Goal: Find specific page/section: Find specific page/section

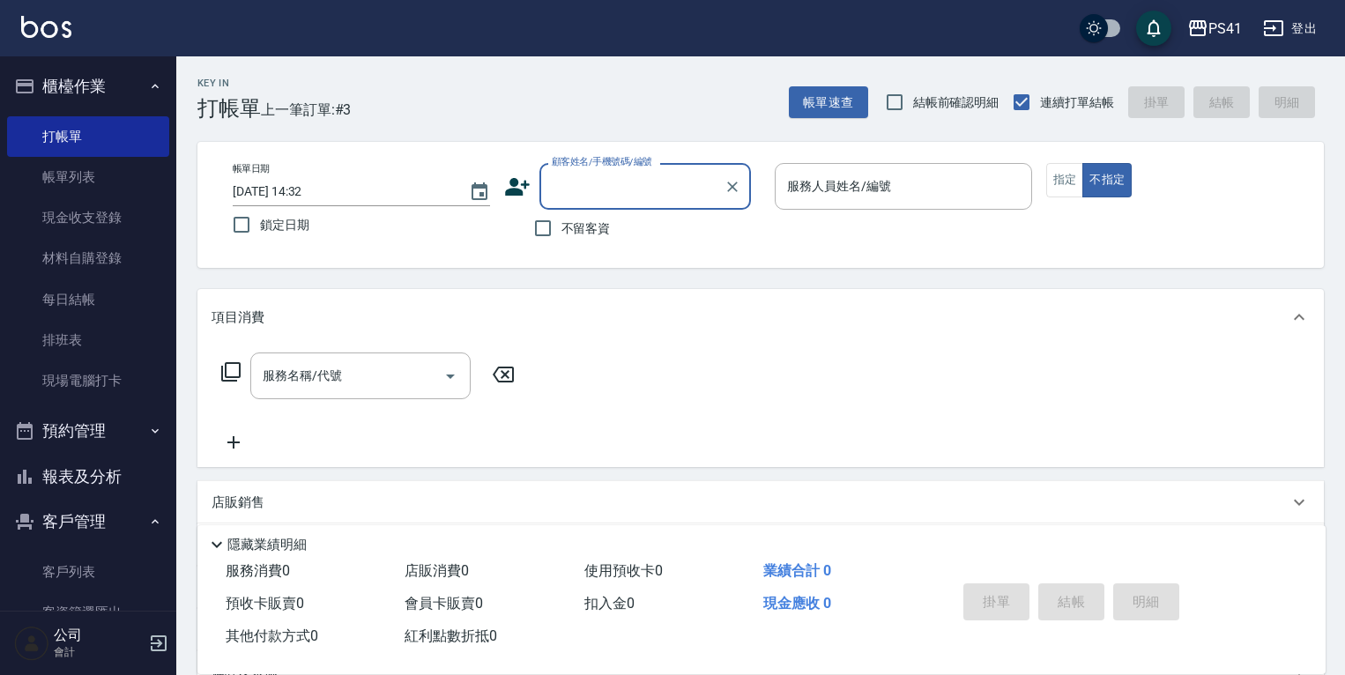
scroll to position [141, 0]
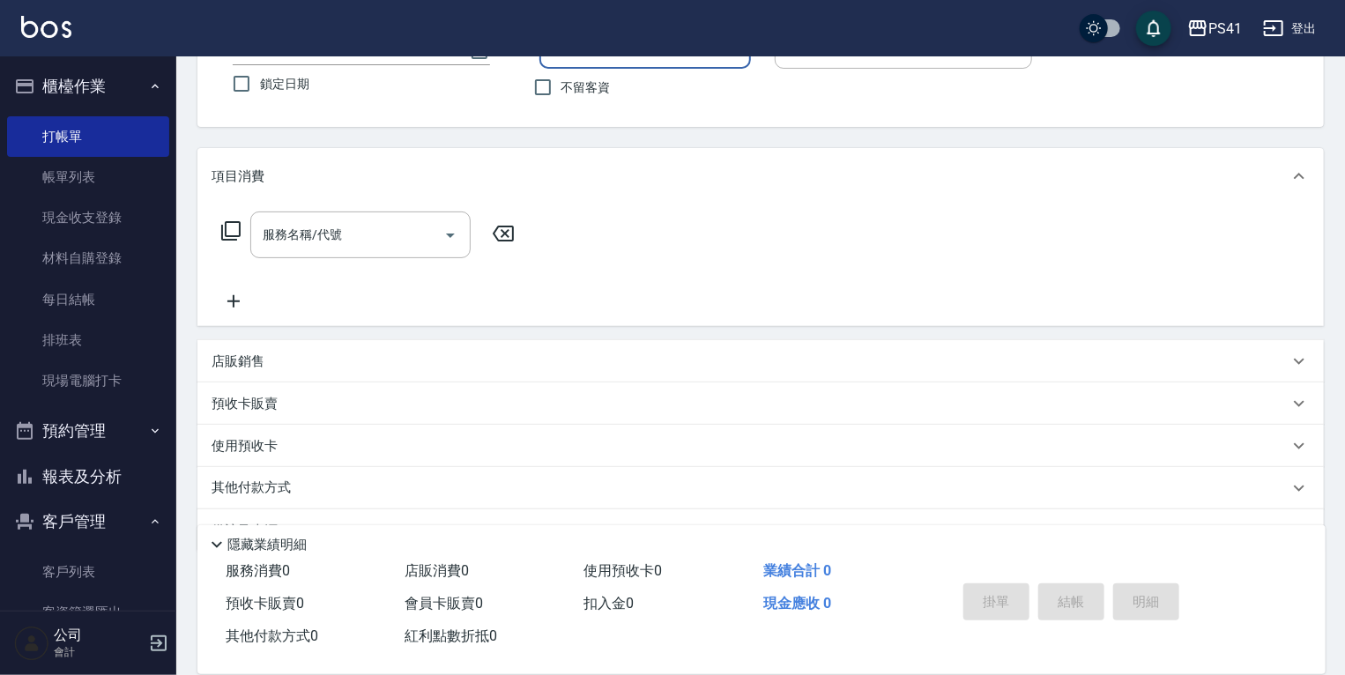
click at [98, 432] on button "預約管理" at bounding box center [88, 431] width 162 height 46
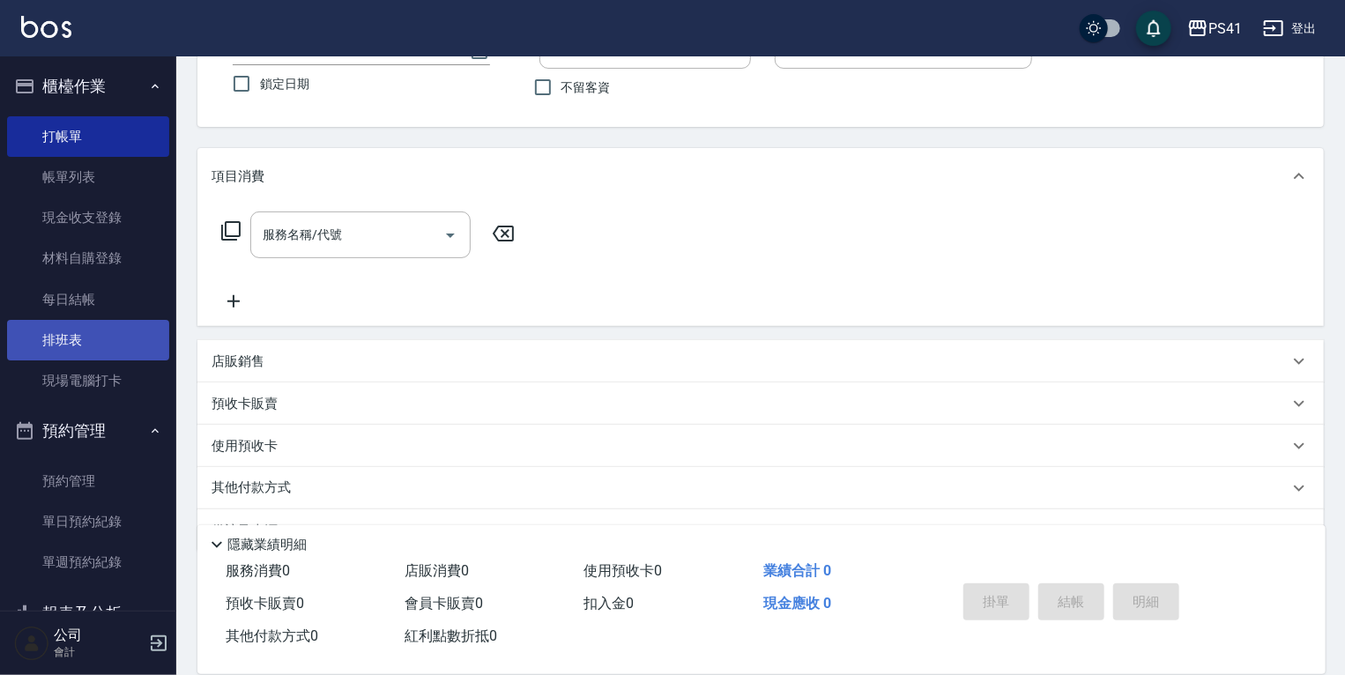
click at [102, 349] on link "排班表" at bounding box center [88, 340] width 162 height 41
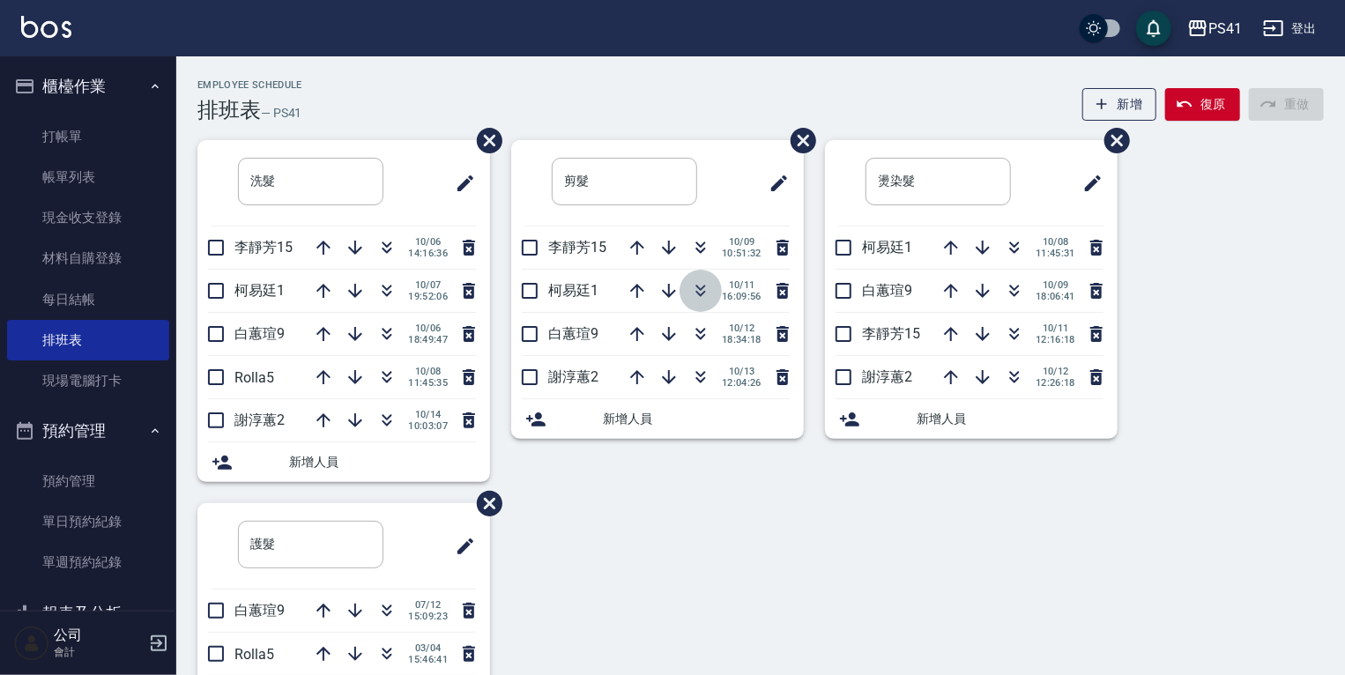
click at [709, 286] on icon "button" at bounding box center [700, 290] width 21 height 21
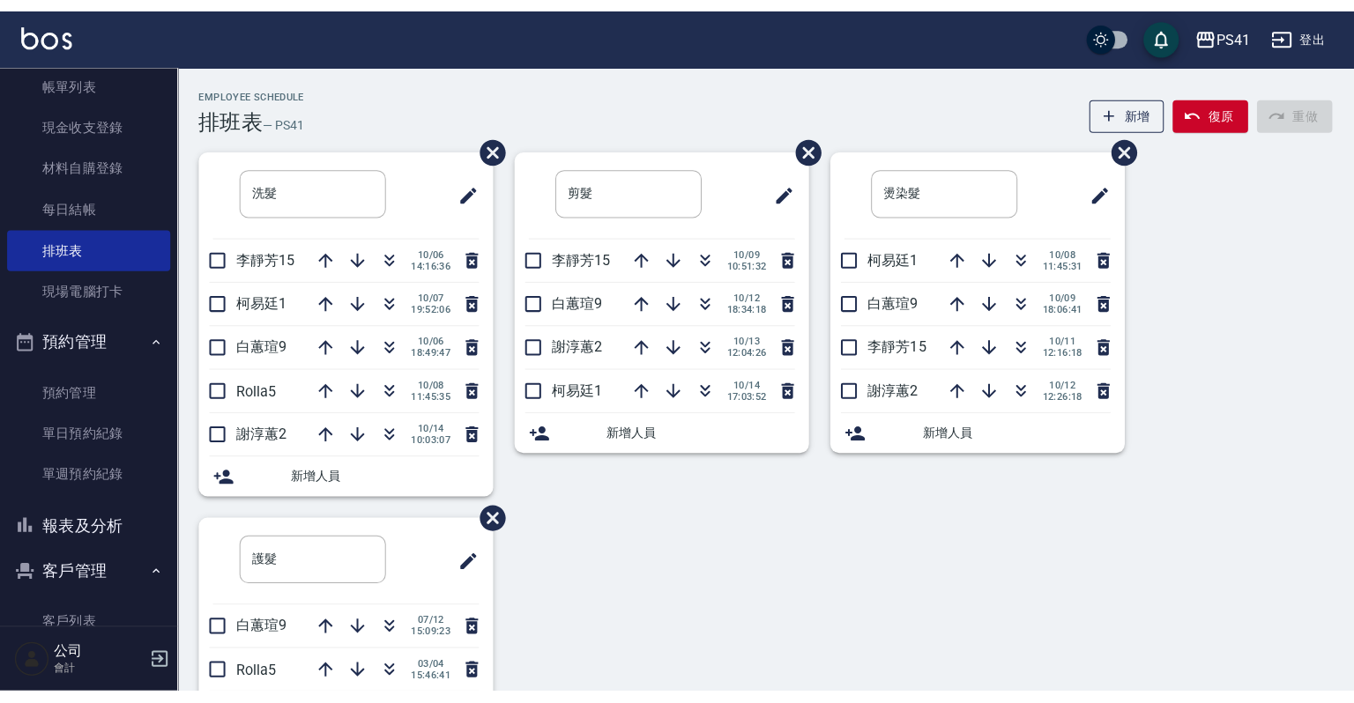
scroll to position [212, 0]
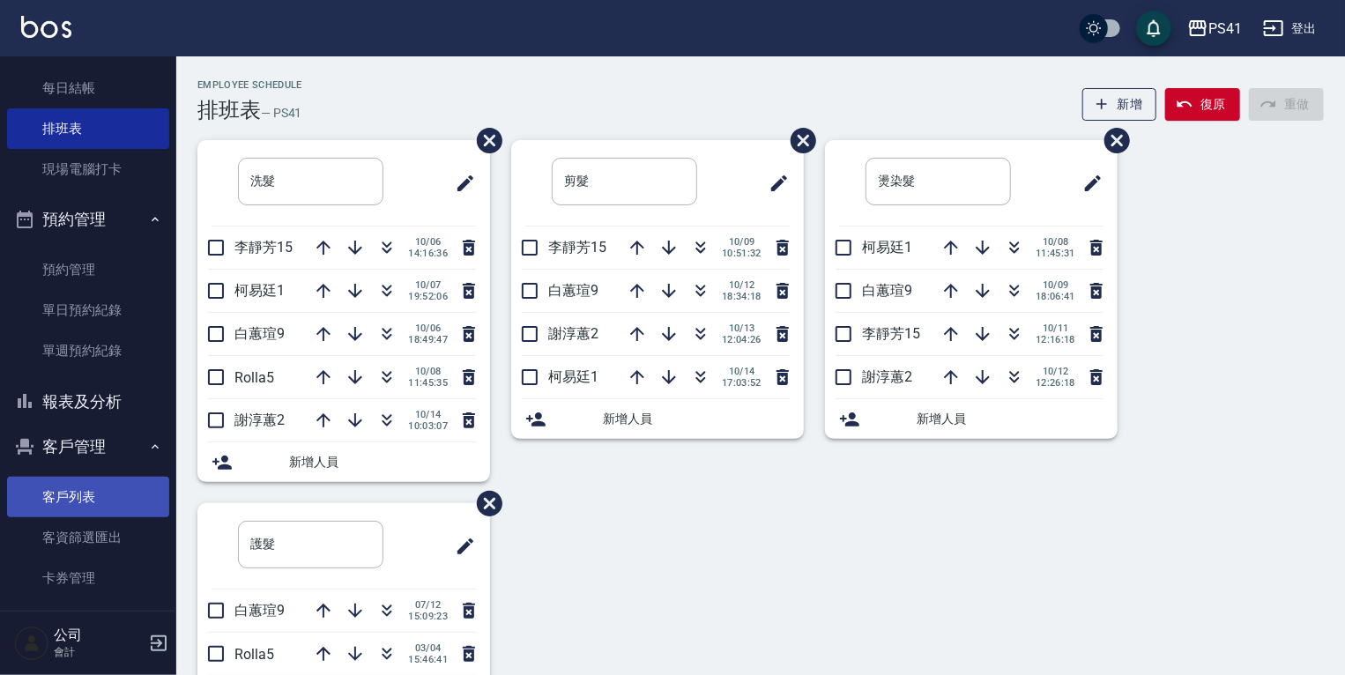
click at [89, 497] on link "客戶列表" at bounding box center [88, 497] width 162 height 41
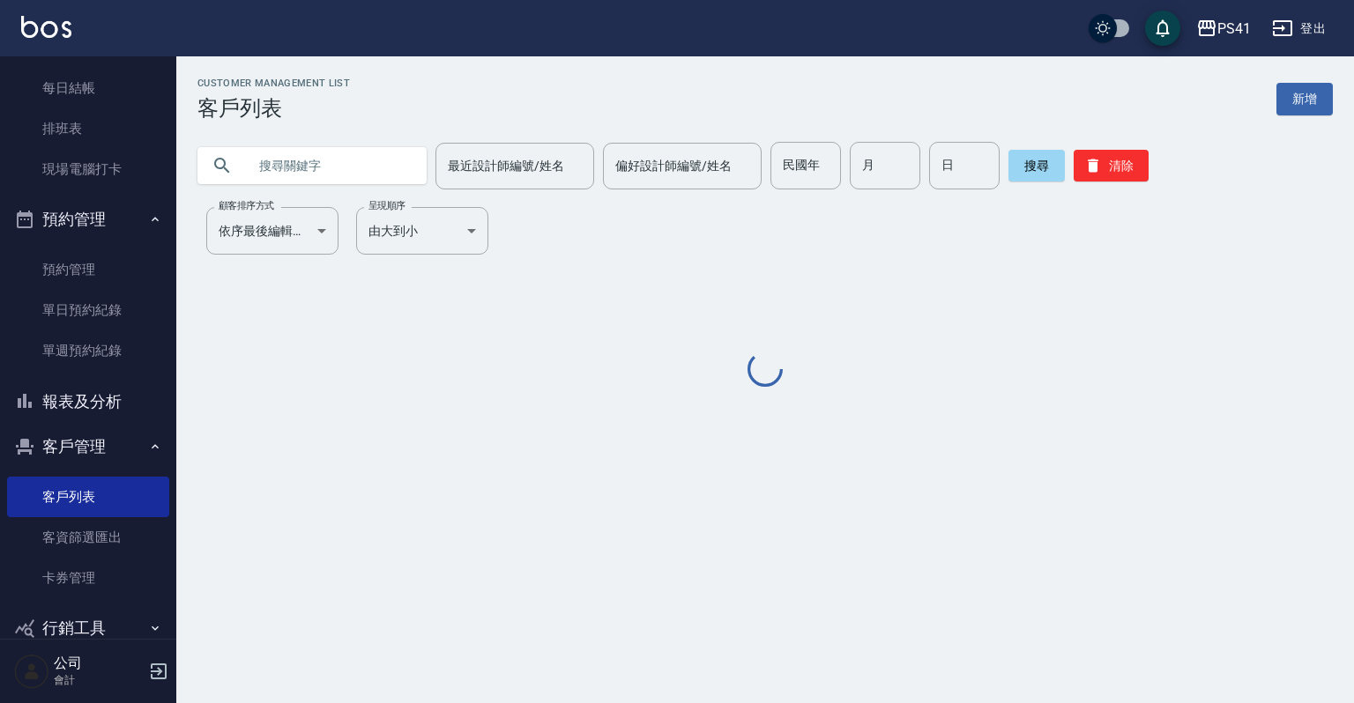
click at [328, 153] on input "text" at bounding box center [330, 166] width 166 height 48
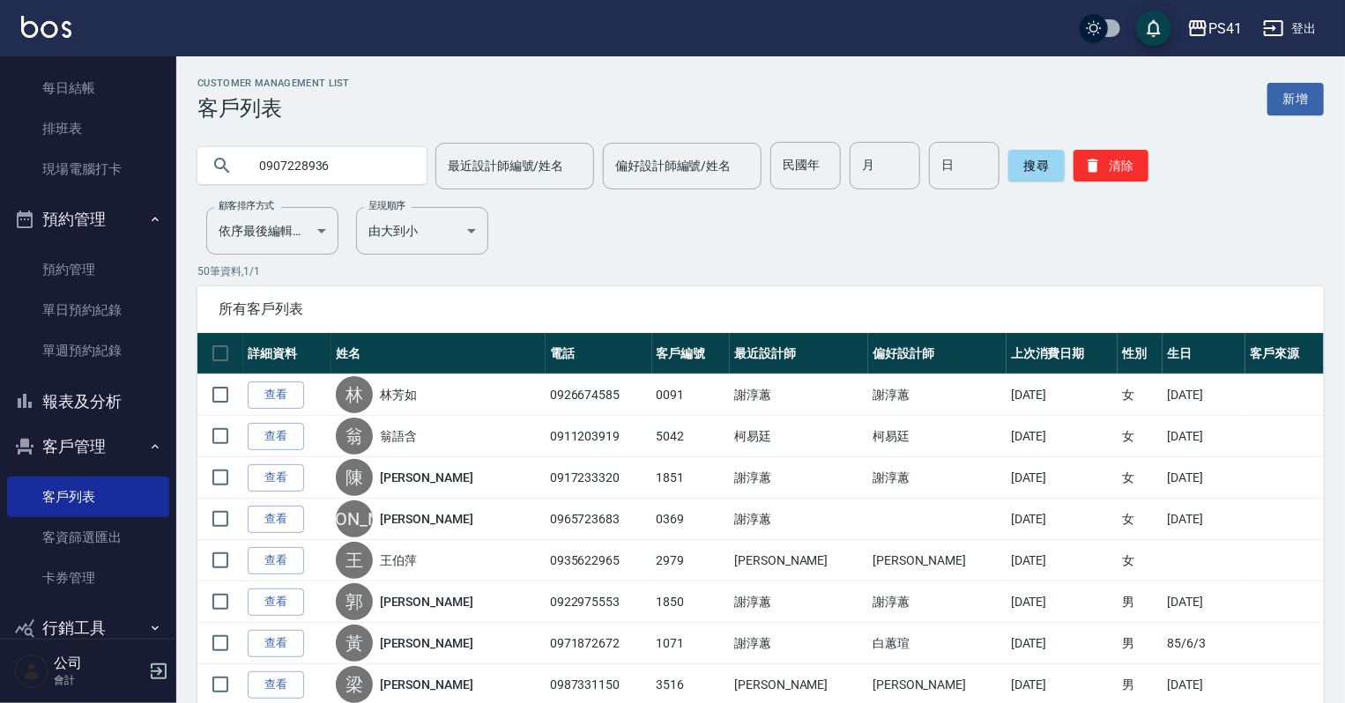
type input "0907228936"
